Goal: Task Accomplishment & Management: Use online tool/utility

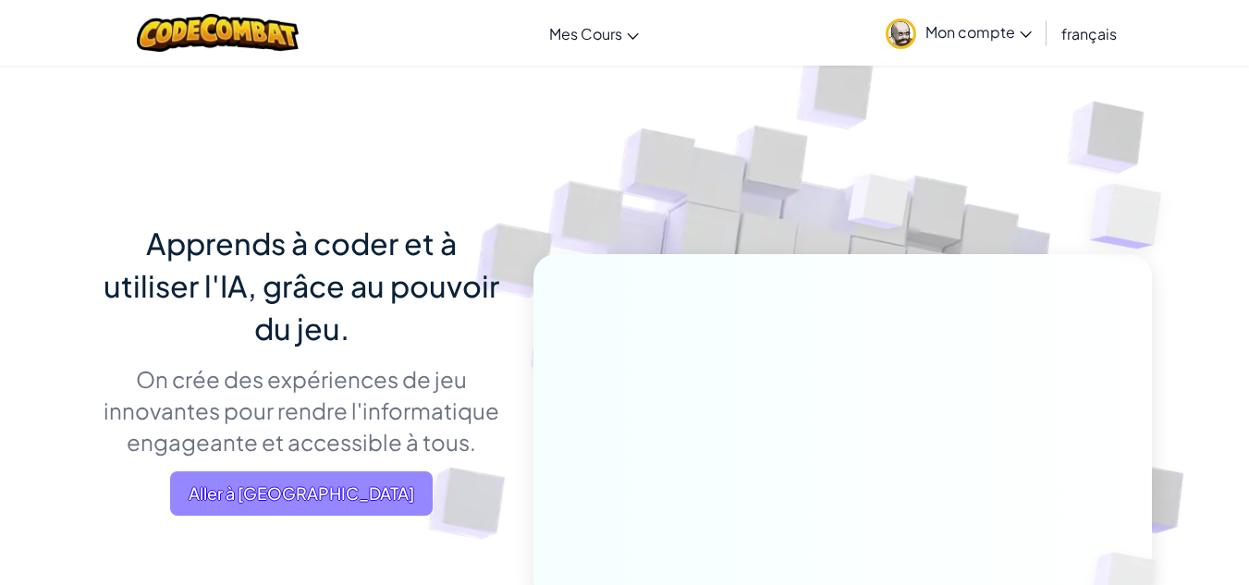
click at [300, 486] on span "Aller à [GEOGRAPHIC_DATA]" at bounding box center [301, 494] width 263 height 44
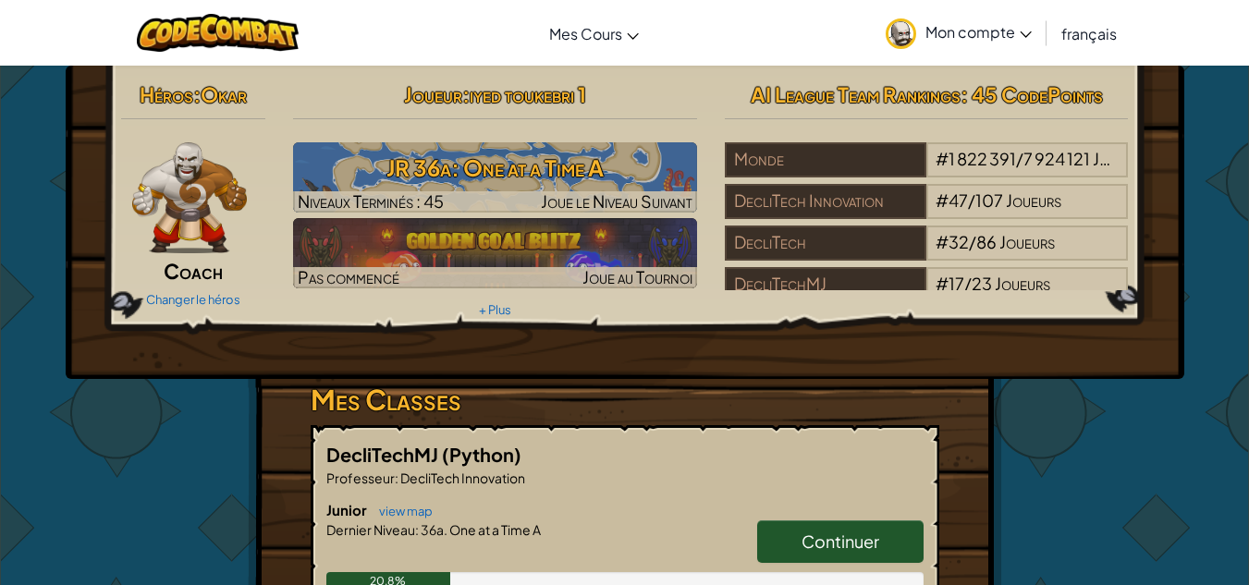
click at [823, 529] on link "Continuer" at bounding box center [840, 542] width 166 height 43
select select "fr"
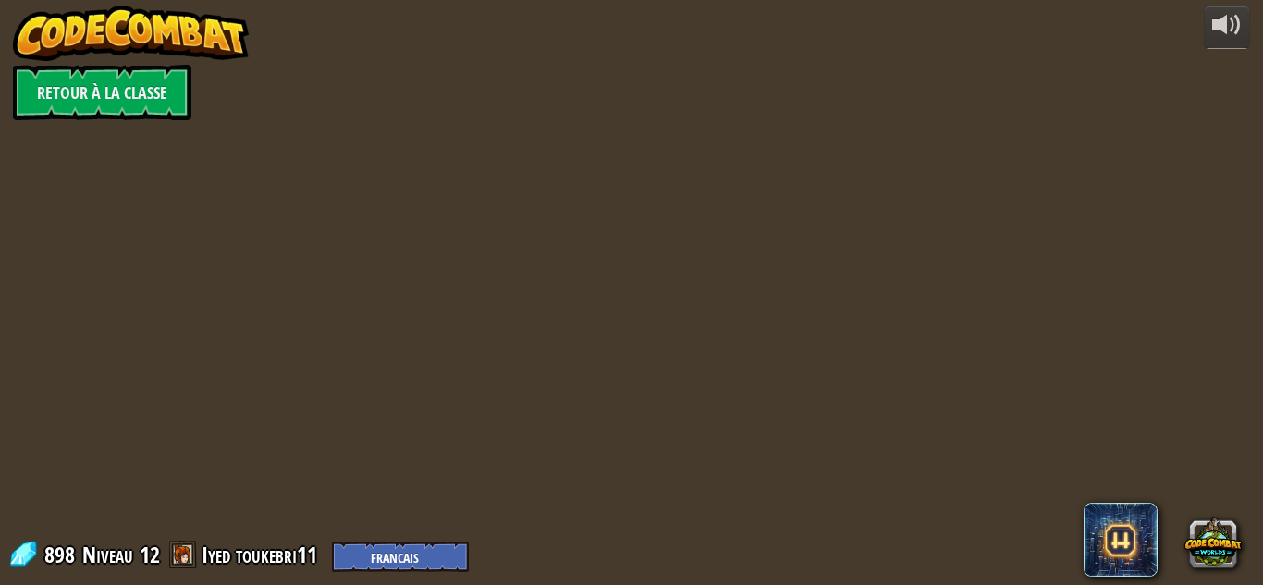
select select "fr"
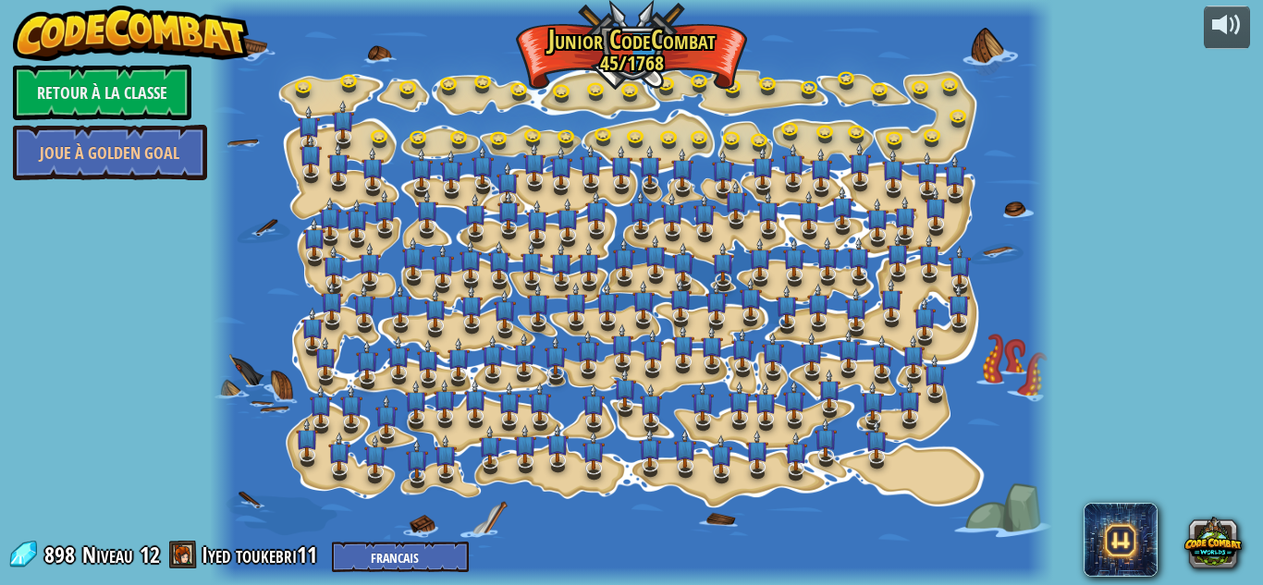
select select "fr"
